Goal: Check status: Check status

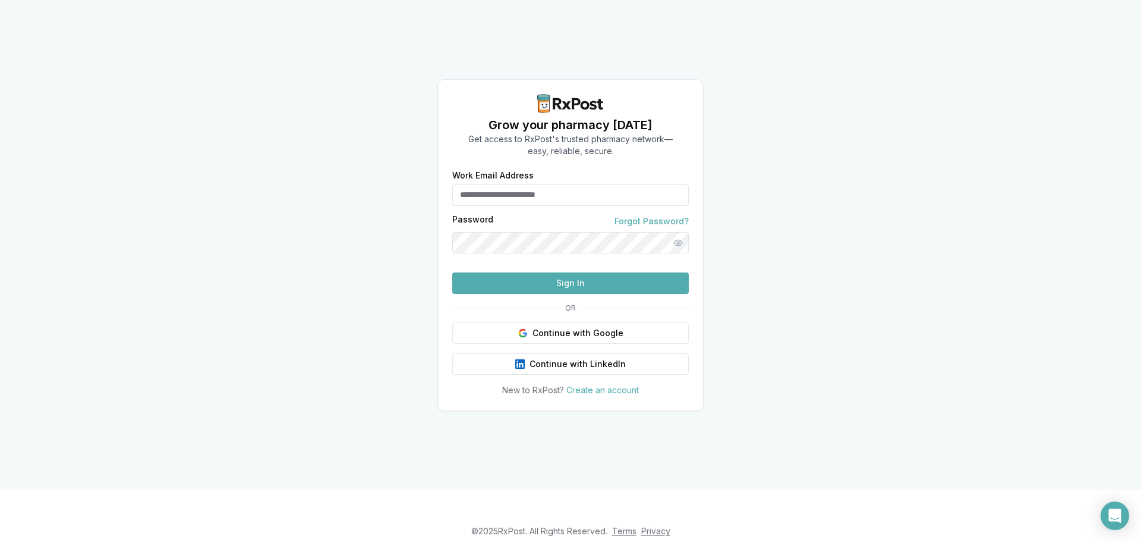
type input "**********"
click at [551, 294] on button "Sign In" at bounding box center [570, 282] width 237 height 21
click at [539, 294] on button "Sign In" at bounding box center [570, 282] width 237 height 21
click at [593, 294] on button "Sign In" at bounding box center [570, 282] width 237 height 21
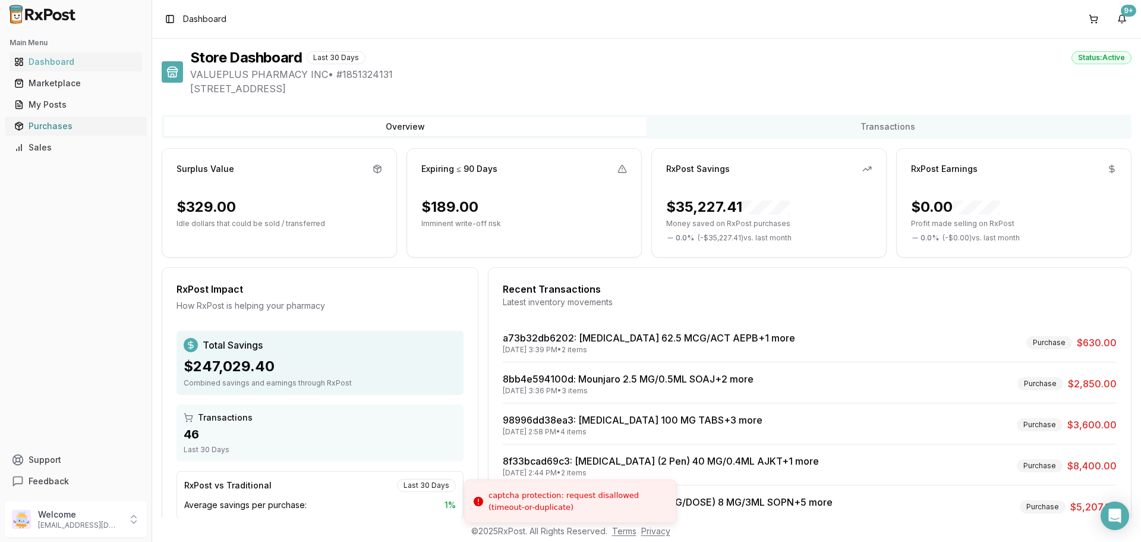
click at [58, 118] on link "Purchases" at bounding box center [76, 125] width 133 height 21
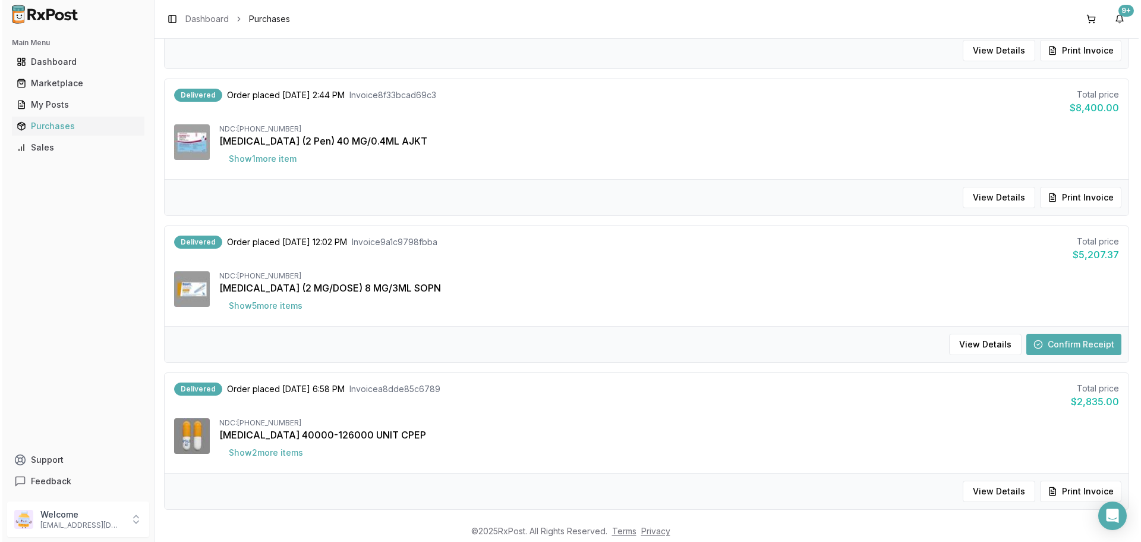
scroll to position [535, 0]
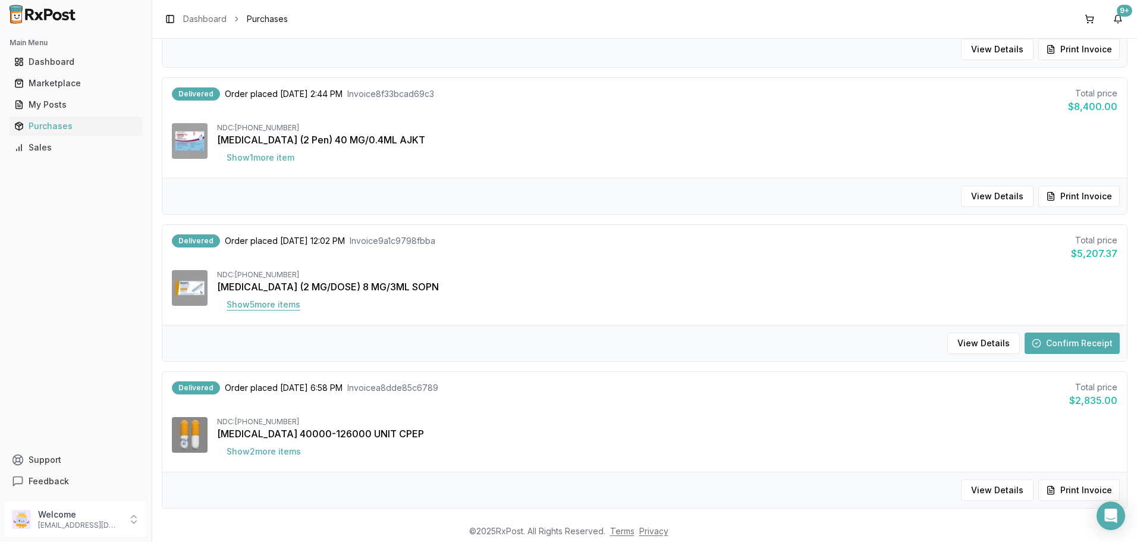
click at [285, 298] on button "Show 5 more item s" at bounding box center [263, 304] width 93 height 21
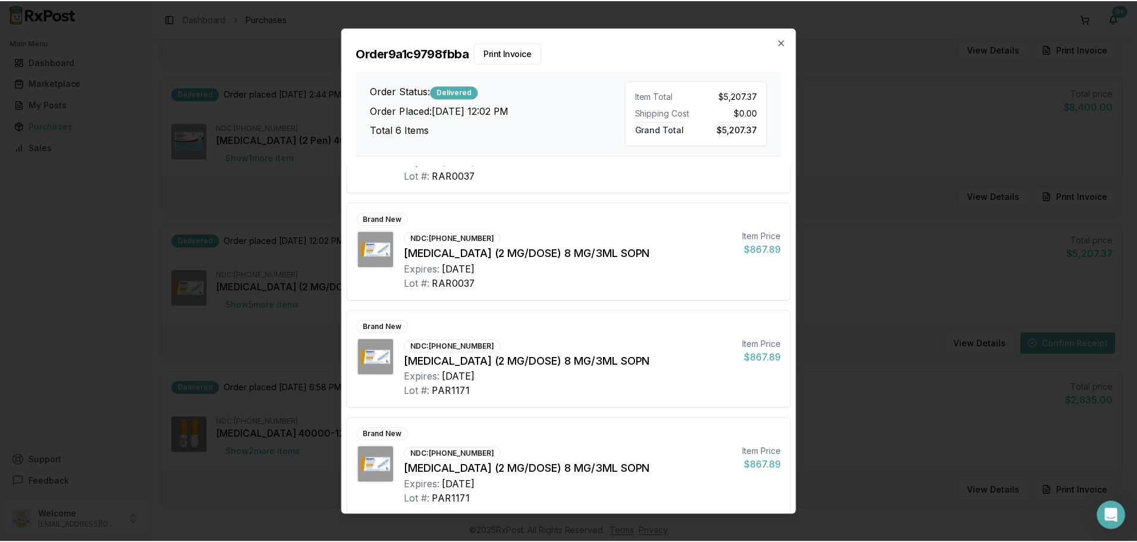
scroll to position [297, 0]
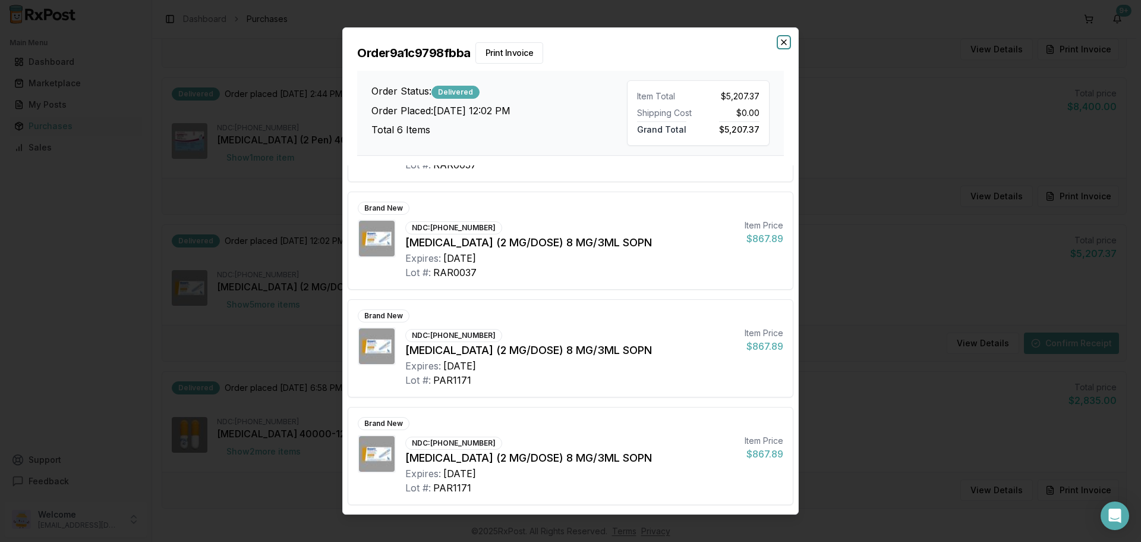
click at [785, 43] on icon "button" at bounding box center [784, 42] width 10 height 10
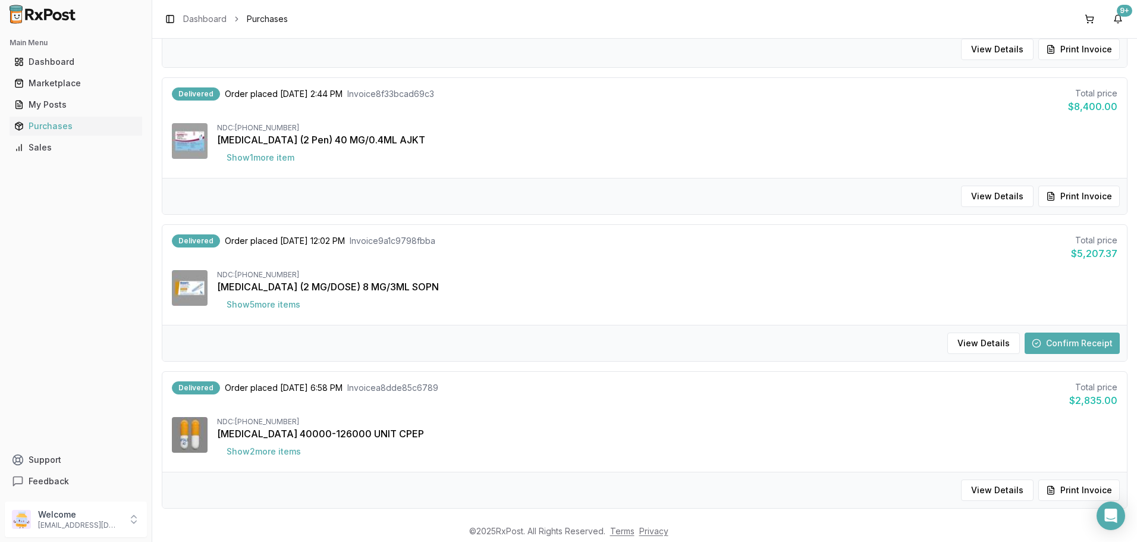
click at [1059, 347] on button "Confirm Receipt" at bounding box center [1071, 342] width 95 height 21
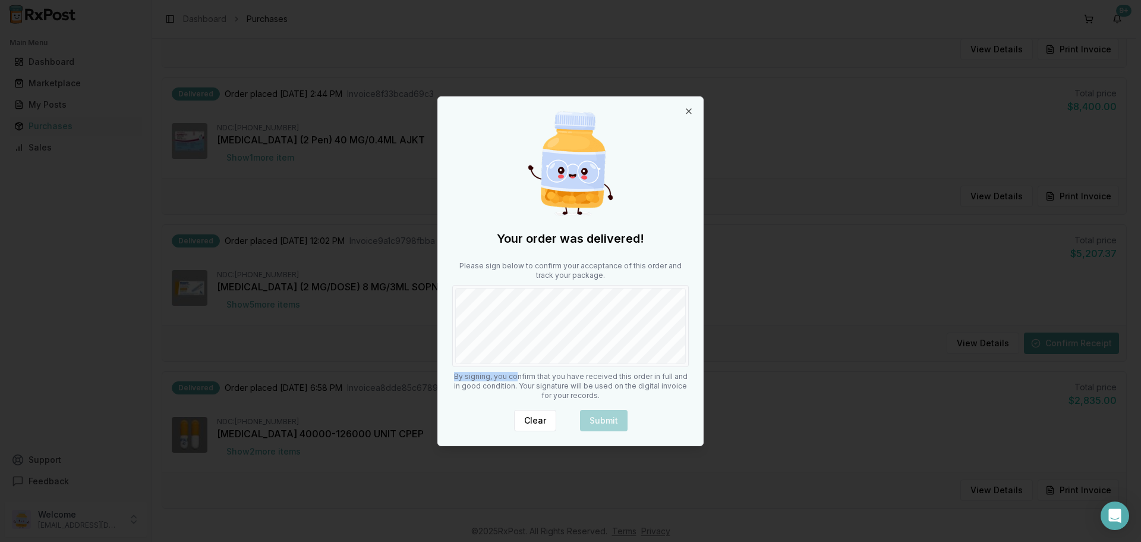
click at [526, 323] on div "Your order was delivered! Please sign below to confirm your acceptance of this …" at bounding box center [570, 271] width 265 height 348
click at [621, 426] on button "Submit" at bounding box center [604, 420] width 48 height 21
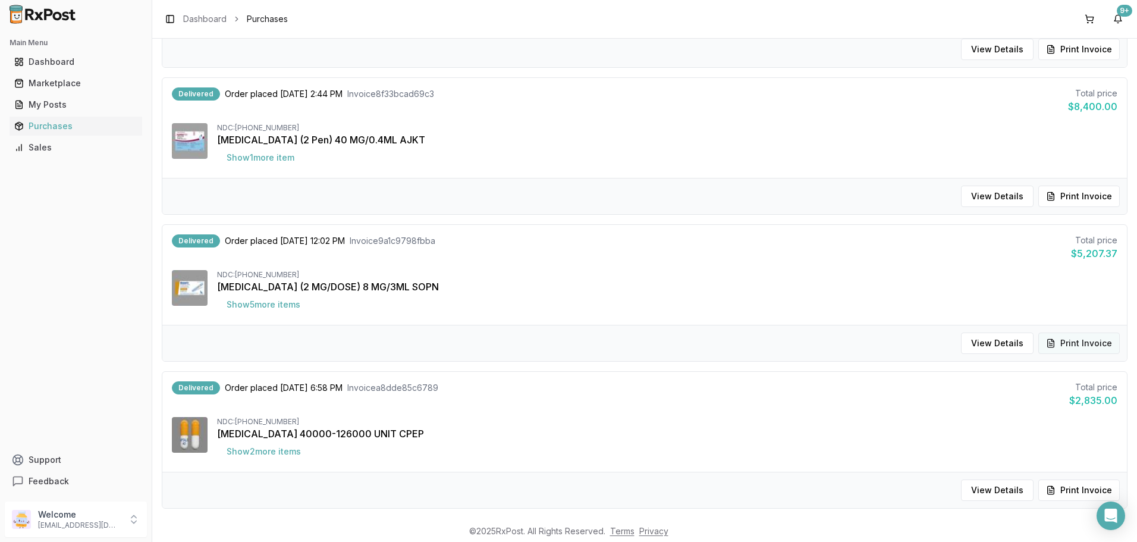
click at [1096, 344] on button "Print Invoice" at bounding box center [1078, 342] width 81 height 21
